Goal: Information Seeking & Learning: Learn about a topic

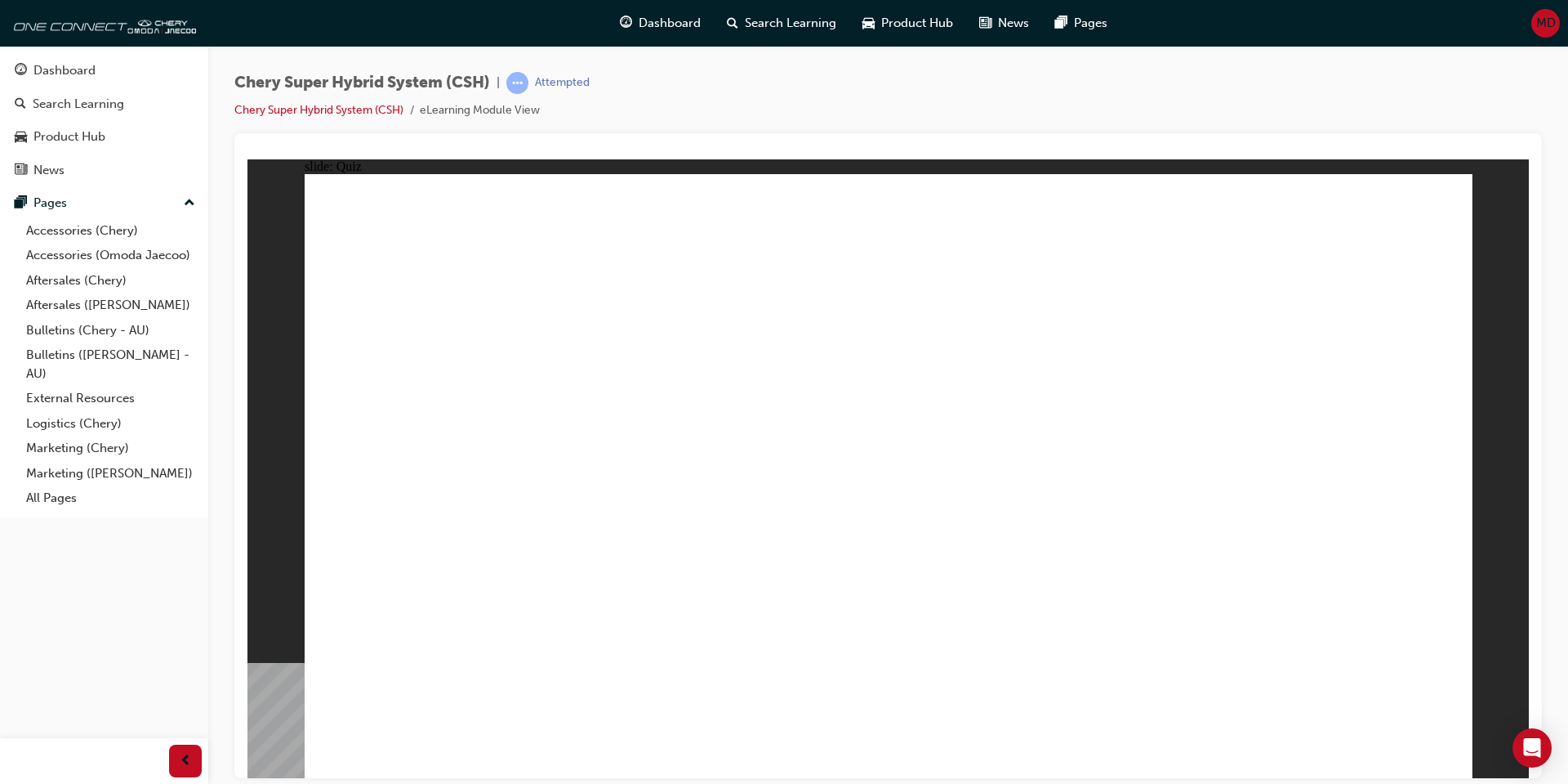
radio input "true"
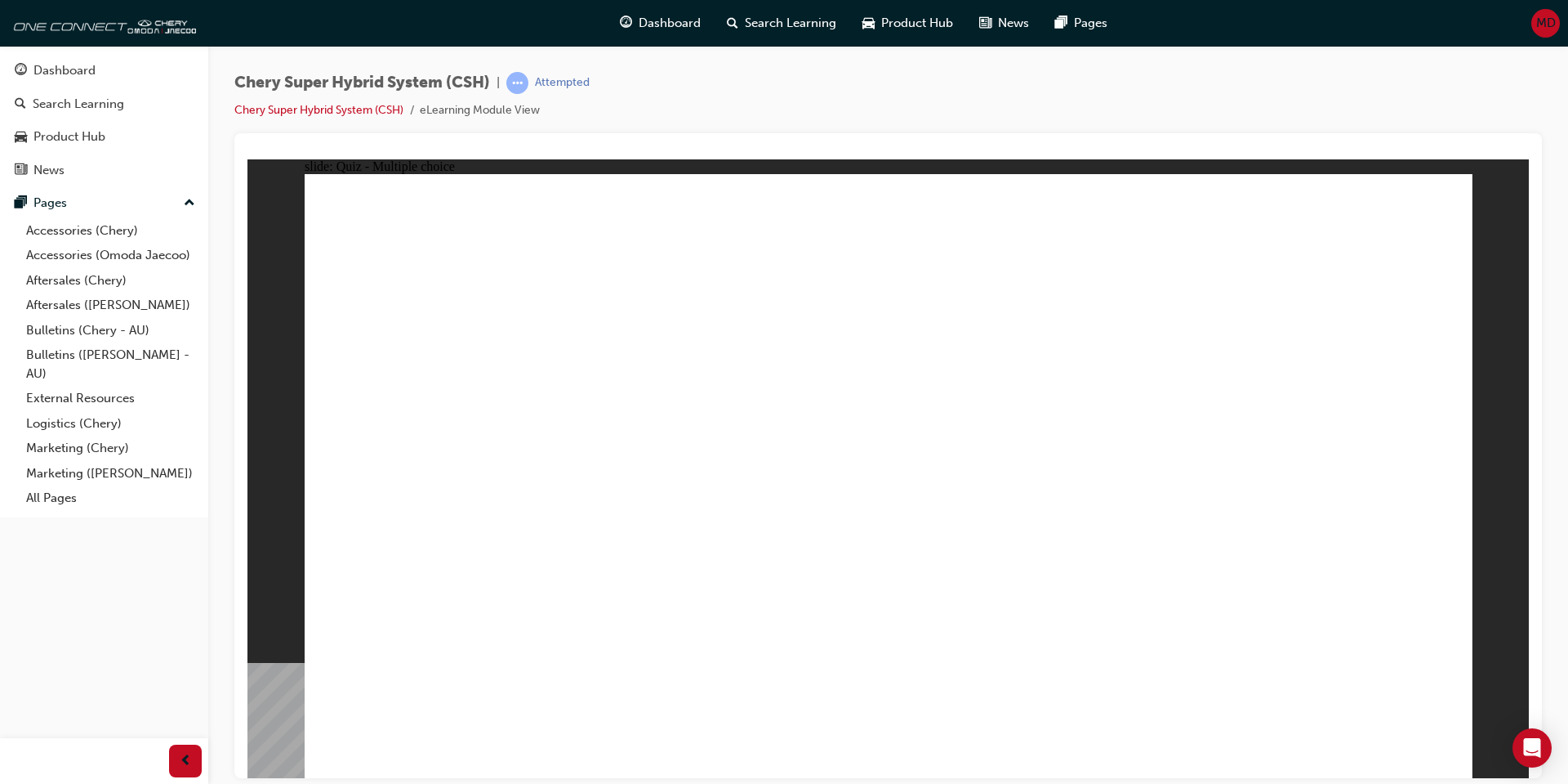
radio input "true"
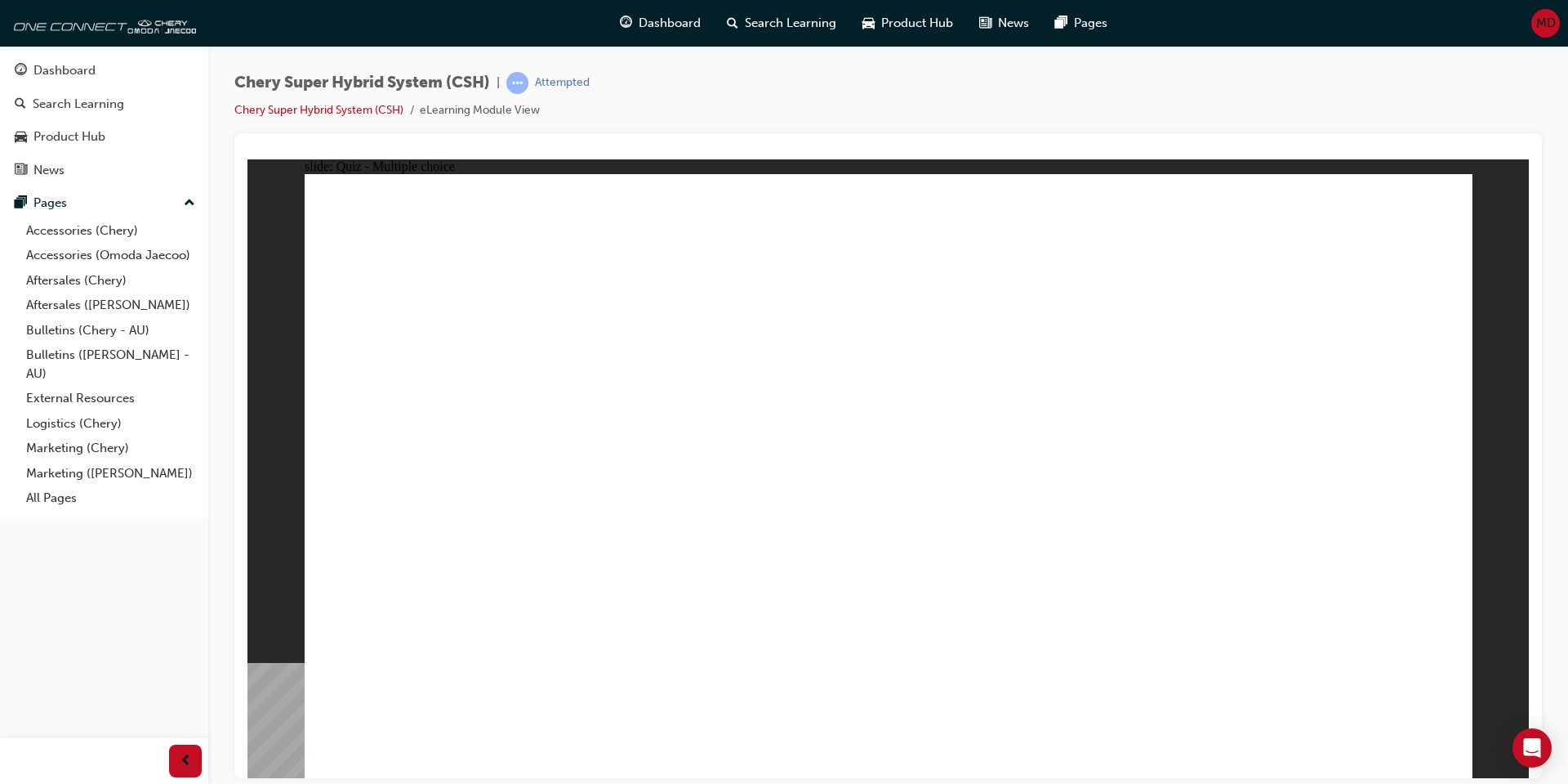
radio input "true"
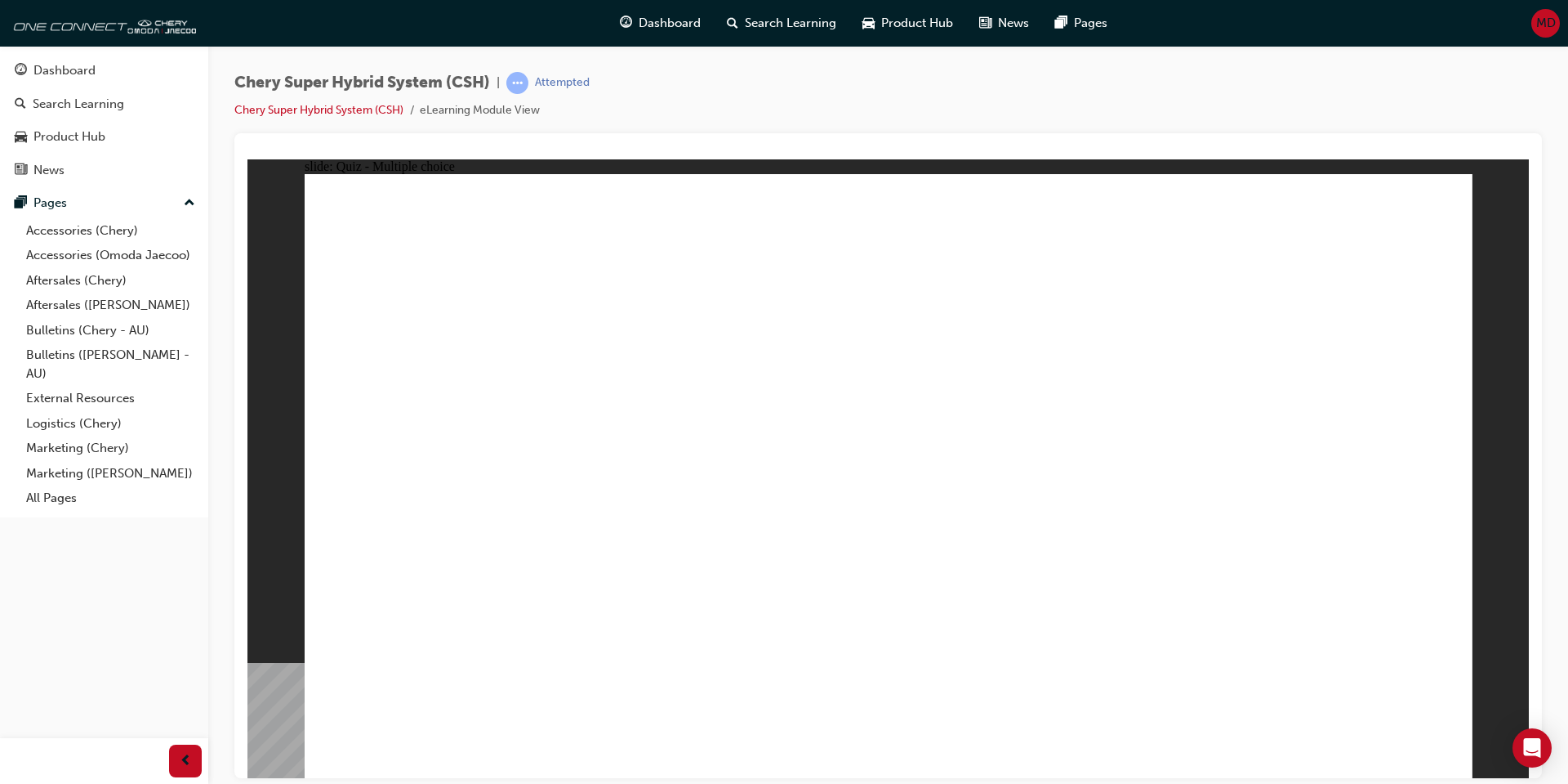
radio input "true"
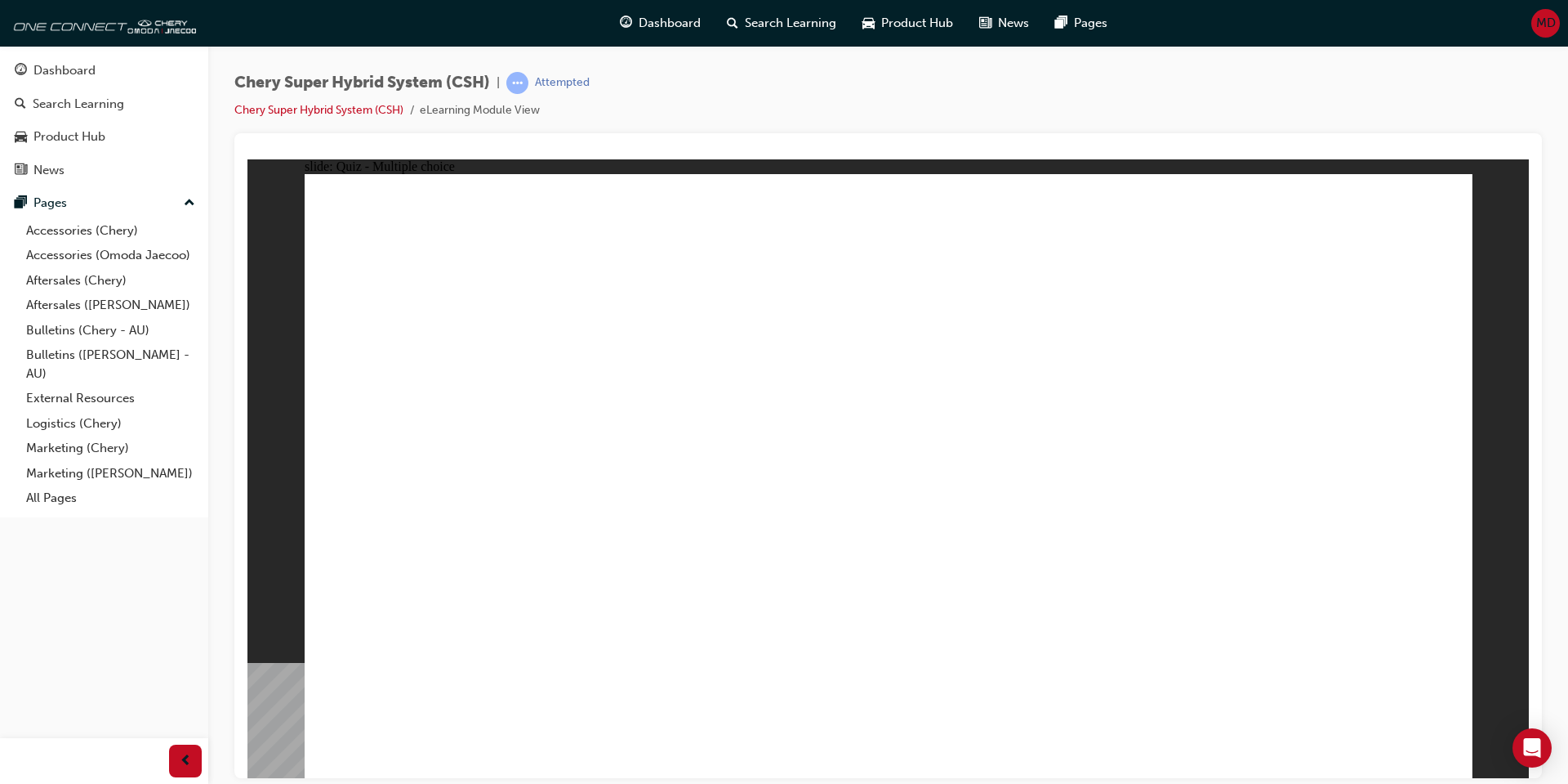
radio input "true"
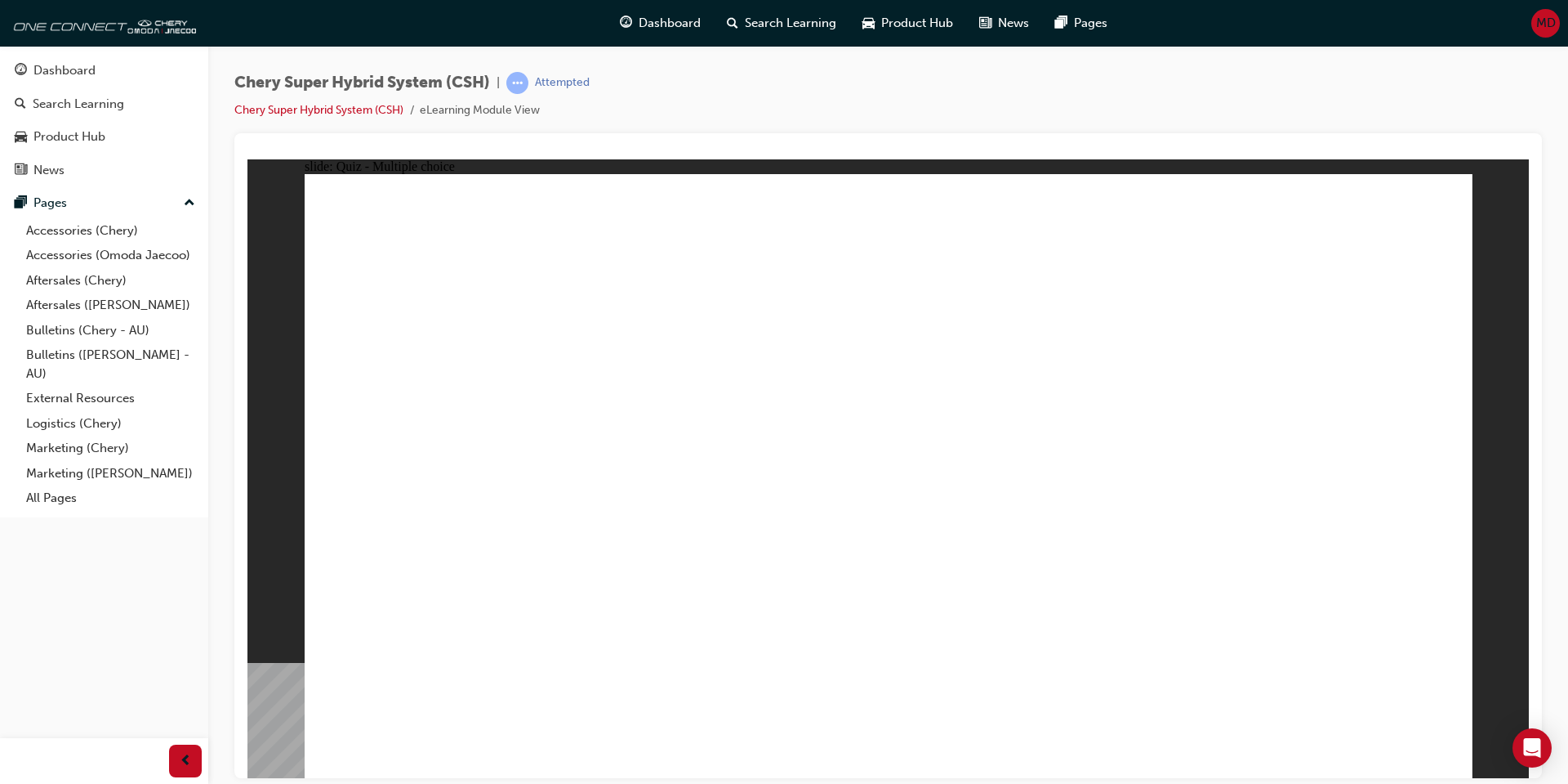
radio input "true"
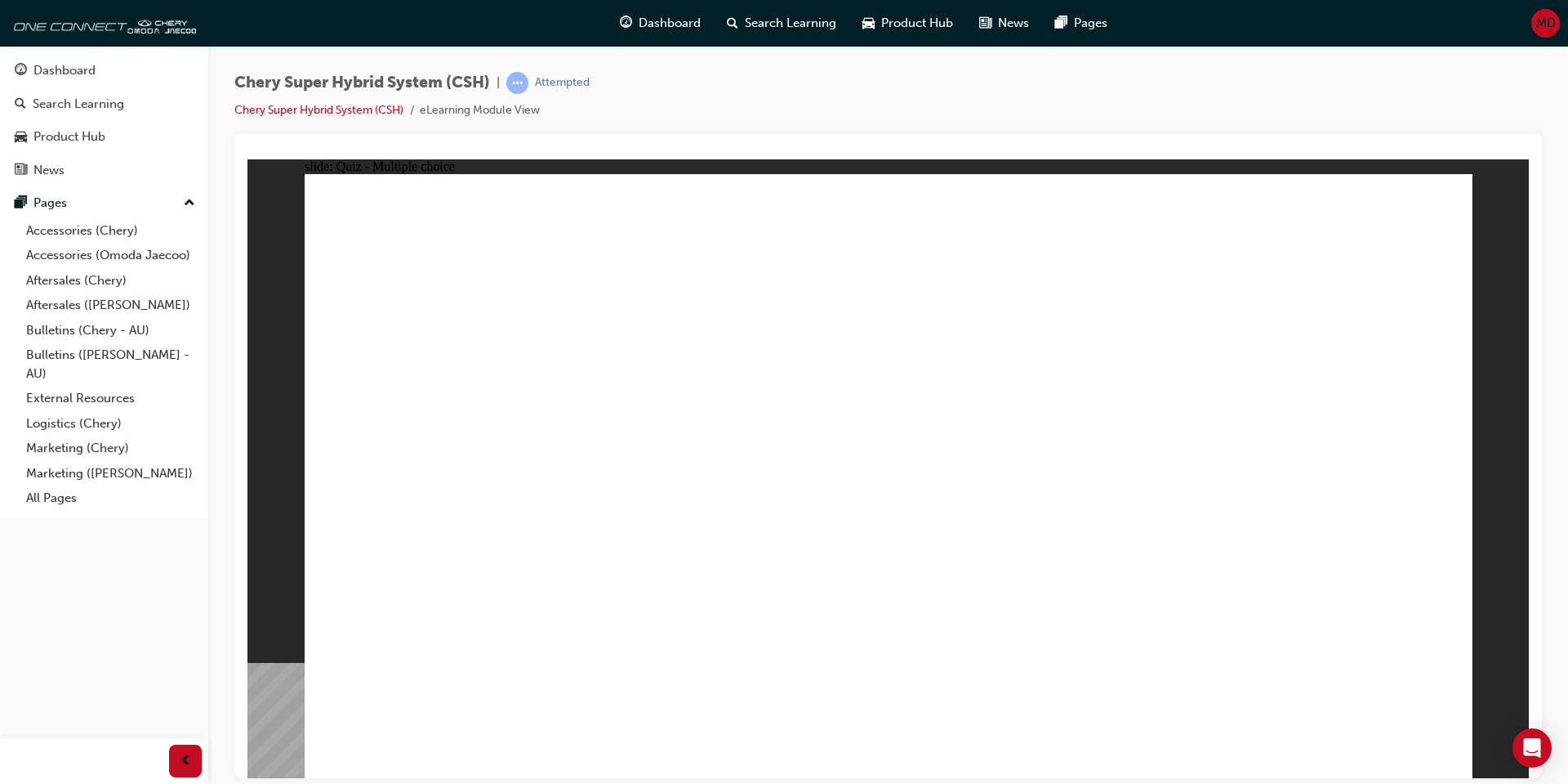
radio input "true"
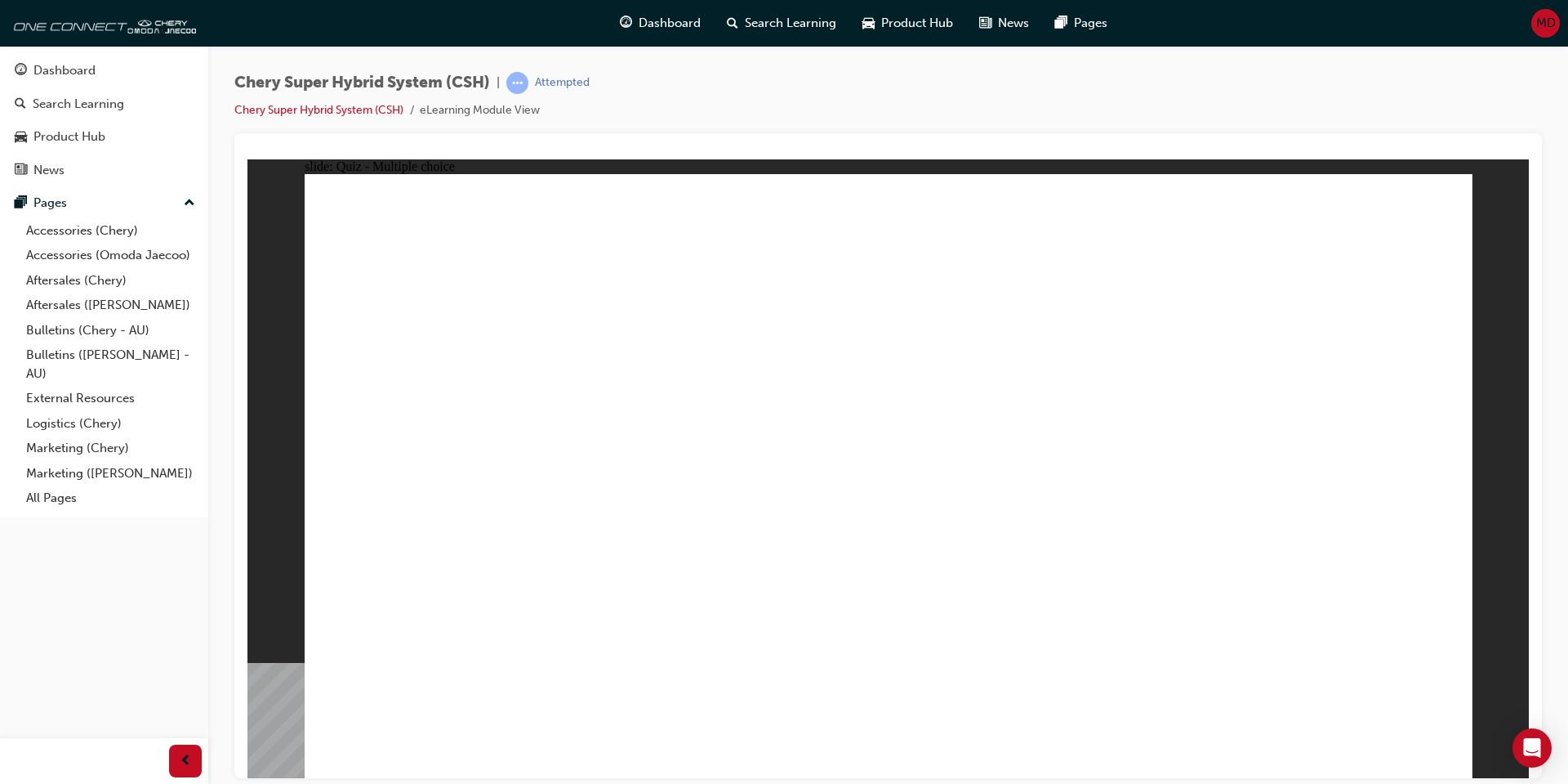
radio input "true"
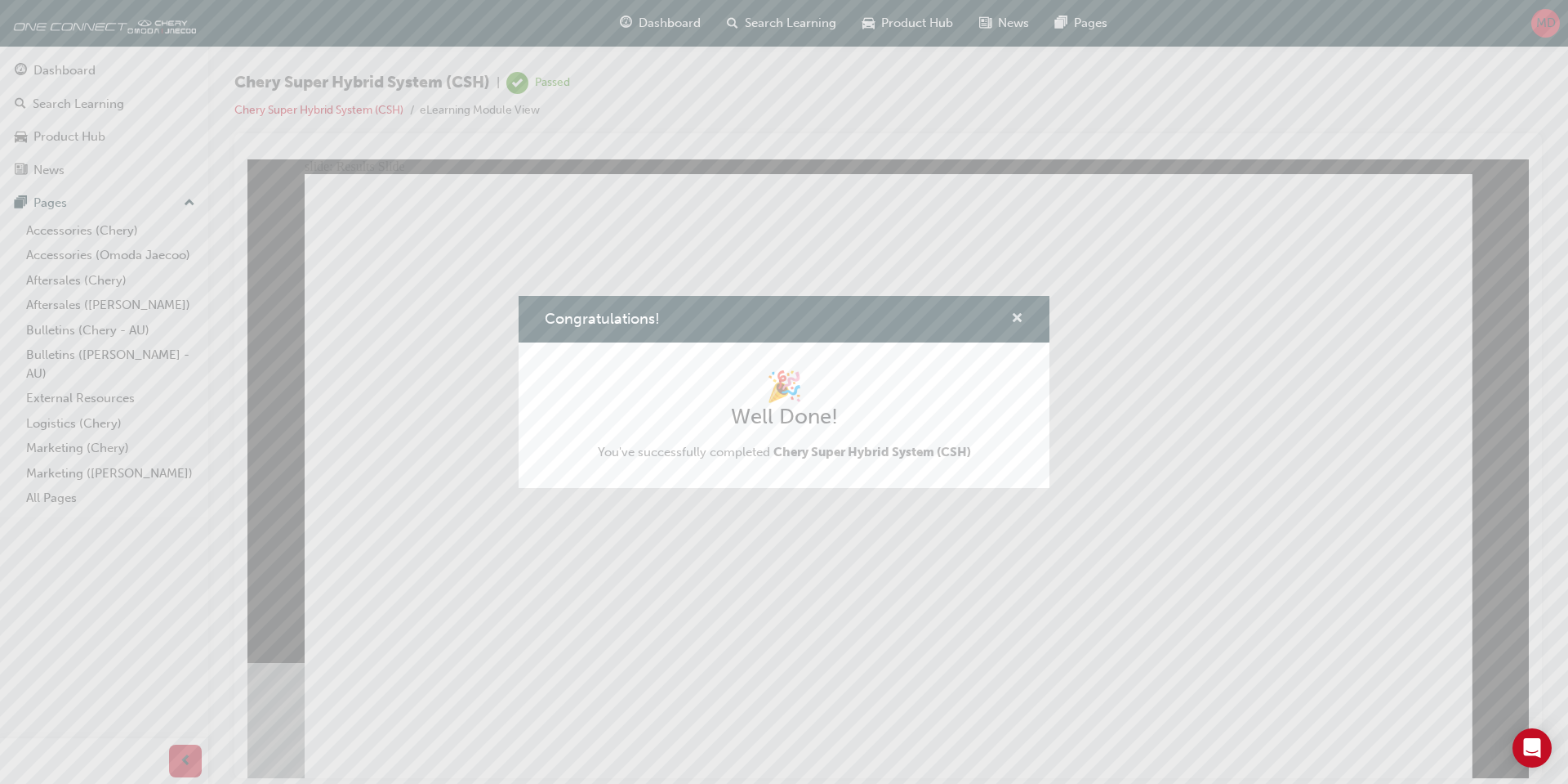
click at [1020, 315] on span "cross-icon" at bounding box center [1017, 319] width 12 height 15
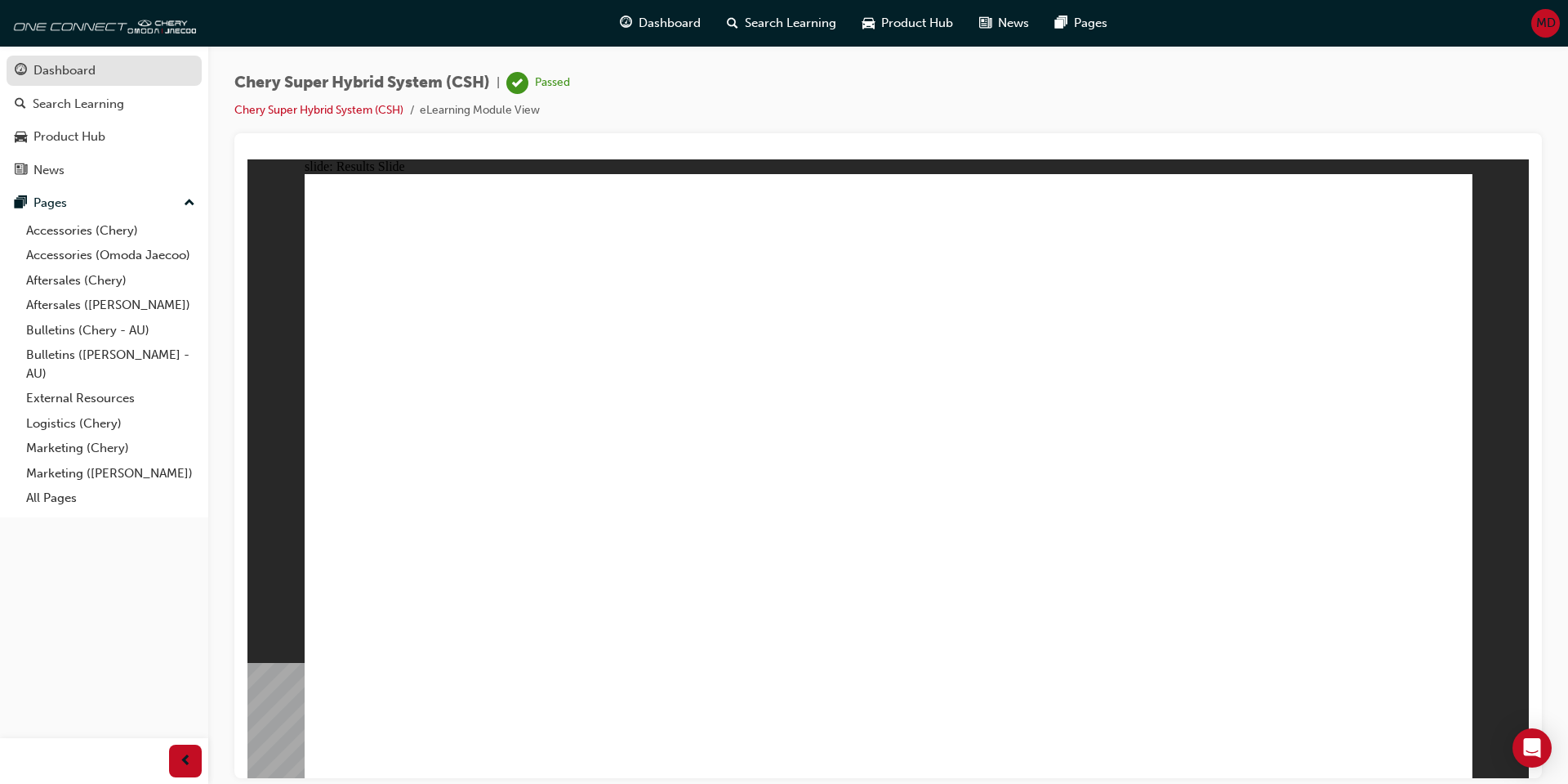
click at [43, 66] on div "Dashboard" at bounding box center [65, 70] width 62 height 19
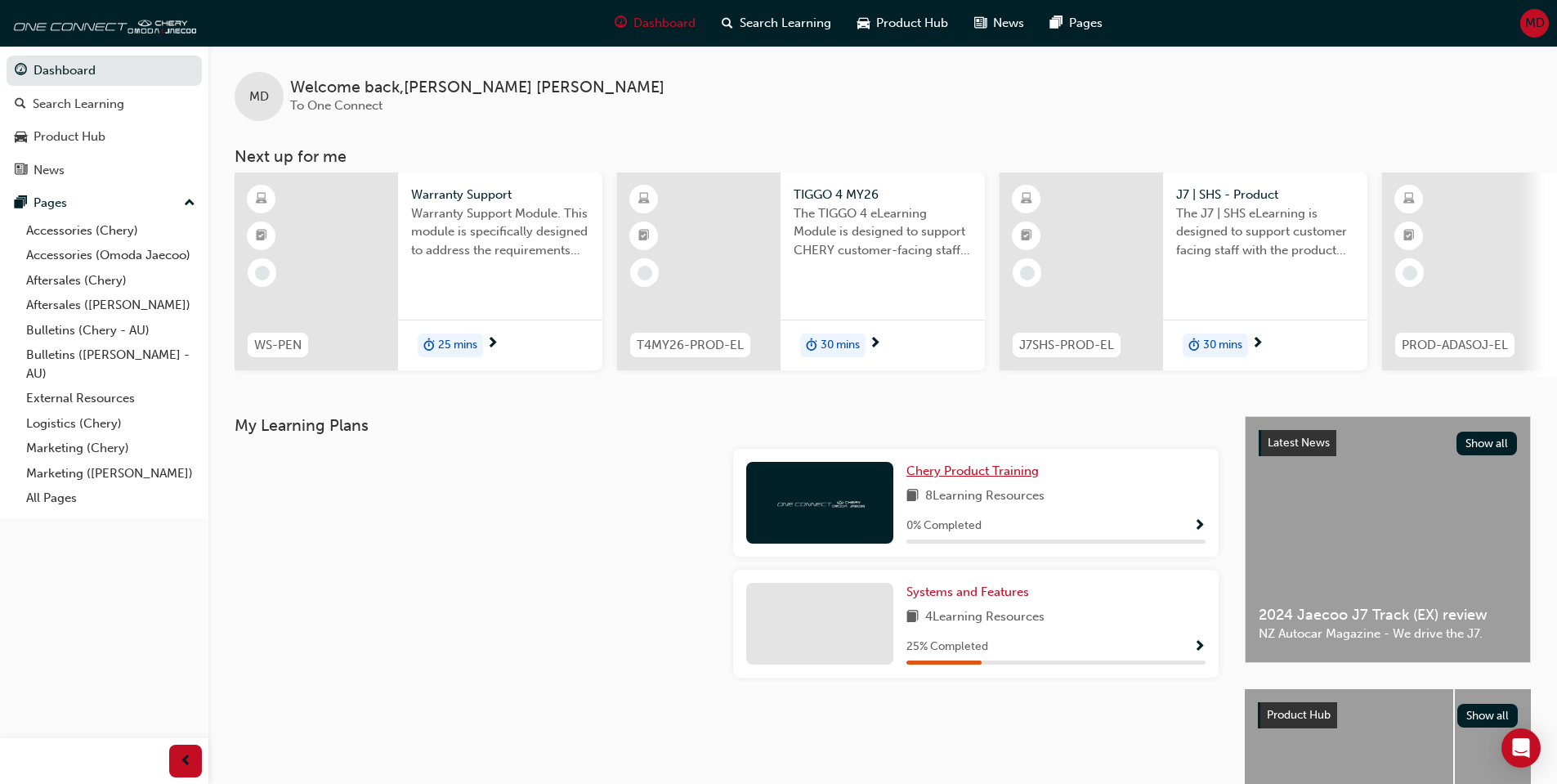
click at [966, 476] on span "Chery Product Training" at bounding box center [972, 470] width 132 height 15
